Goal: Task Accomplishment & Management: Manage account settings

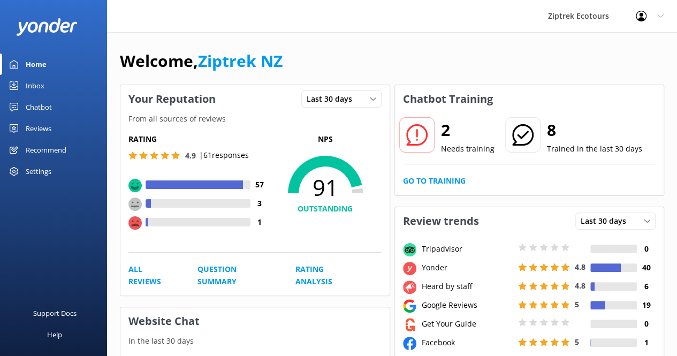
click at [654, 19] on div "Profile Settings Logout" at bounding box center [650, 16] width 55 height 32
click at [605, 50] on link "Profile Settings" at bounding box center [624, 45] width 107 height 27
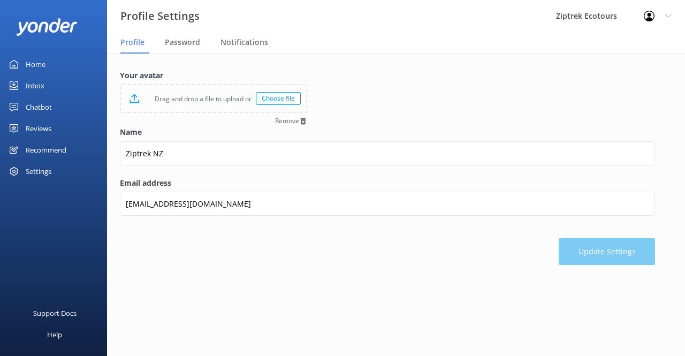
click at [45, 170] on div "Settings" at bounding box center [39, 171] width 26 height 21
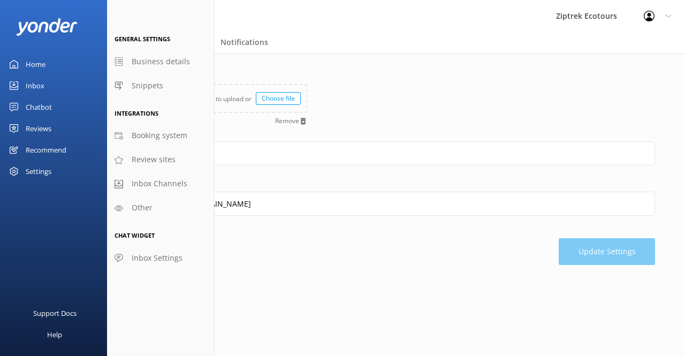
click at [663, 19] on div "Profile Settings Logout" at bounding box center [658, 16] width 55 height 32
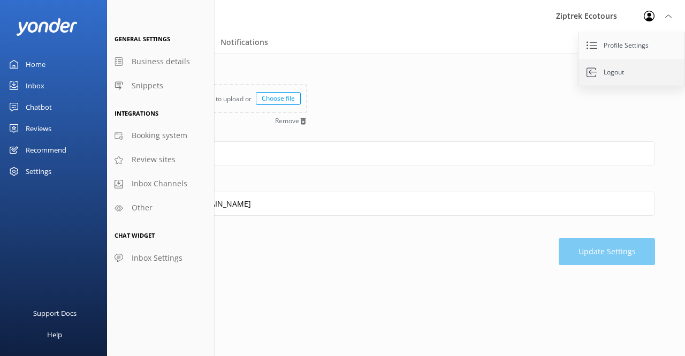
click at [620, 70] on link "Logout" at bounding box center [632, 72] width 107 height 27
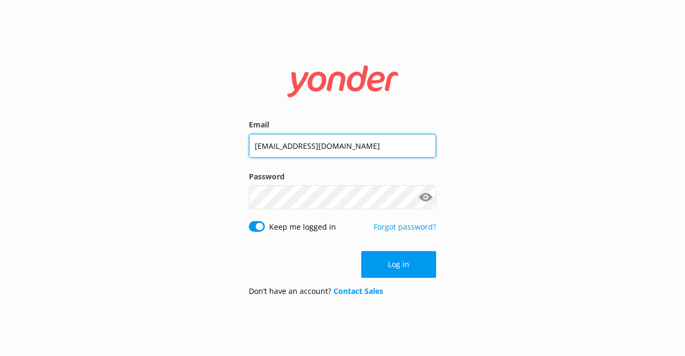
click at [300, 139] on input "[EMAIL_ADDRESS][DOMAIN_NAME]" at bounding box center [342, 146] width 187 height 24
type input "[EMAIL_ADDRESS][DOMAIN_NAME]"
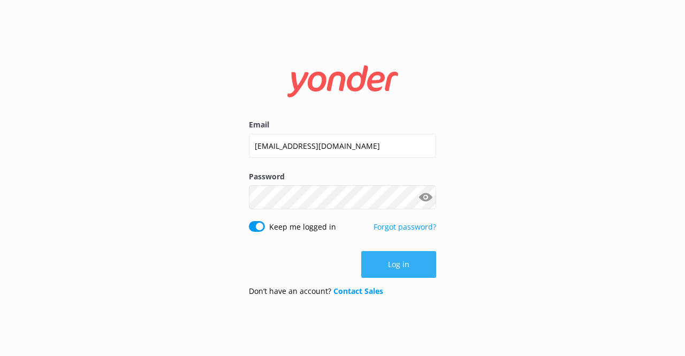
click at [402, 272] on button "Log in" at bounding box center [398, 264] width 75 height 27
